Goal: Navigation & Orientation: Find specific page/section

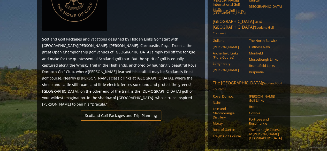
scroll to position [277, 0]
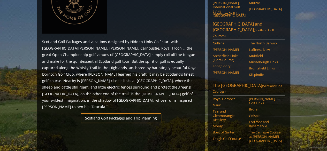
drag, startPoint x: 330, startPoint y: 24, endPoint x: 331, endPoint y: 64, distance: 40.4
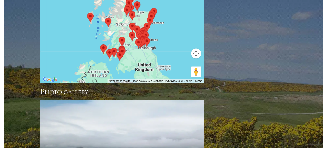
scroll to position [673, 0]
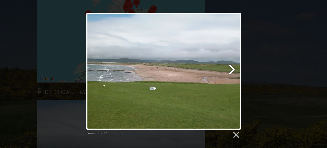
click at [232, 70] on link at bounding box center [191, 71] width 99 height 116
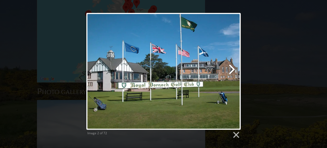
click at [232, 70] on link at bounding box center [191, 71] width 99 height 116
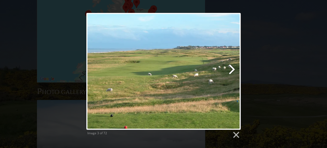
click at [232, 70] on link at bounding box center [191, 71] width 99 height 116
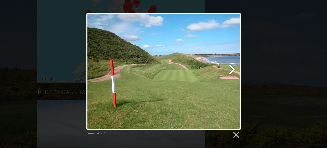
click at [232, 70] on link at bounding box center [191, 71] width 99 height 116
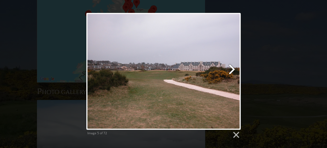
click at [232, 70] on link at bounding box center [191, 71] width 99 height 116
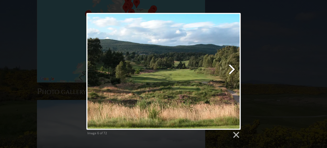
click at [232, 70] on link at bounding box center [191, 71] width 99 height 116
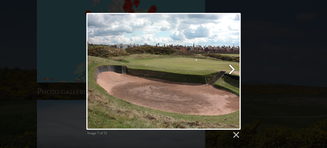
click at [232, 70] on link at bounding box center [191, 71] width 99 height 116
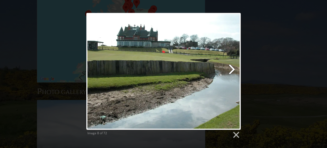
click at [232, 70] on link at bounding box center [191, 71] width 99 height 116
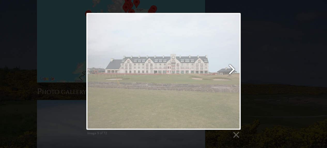
click at [232, 70] on link at bounding box center [191, 71] width 99 height 116
